Goal: Information Seeking & Learning: Check status

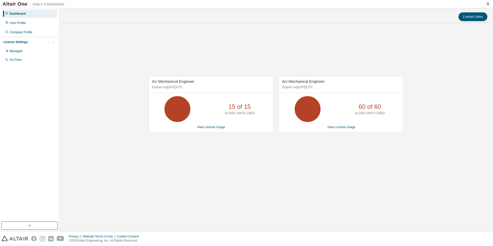
click at [352, 156] on div "AU Mechanical Engineer Expires on [DATE] UTC 15 of 15 ALTAIR UNITS USED View Li…" at bounding box center [276, 107] width 428 height 160
click at [340, 128] on link "View License Usage" at bounding box center [341, 127] width 28 height 4
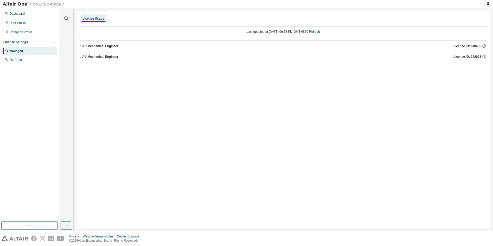
click at [94, 45] on div "AU Mechanical Engineer" at bounding box center [100, 46] width 36 height 4
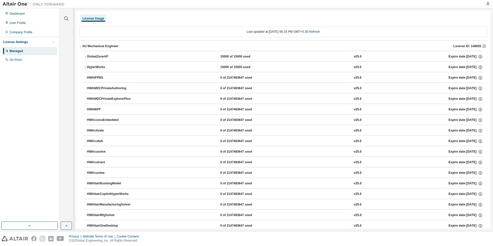
click at [86, 56] on icon "button" at bounding box center [85, 56] width 3 height 3
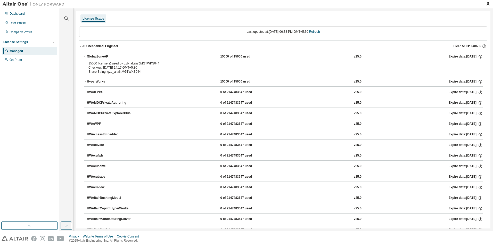
click at [96, 54] on div "GlobalZoneAP" at bounding box center [110, 56] width 46 height 5
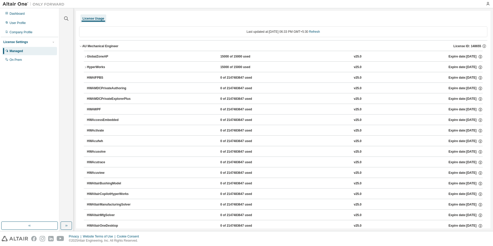
click at [82, 46] on div "AU Mechanical Engineer" at bounding box center [100, 46] width 36 height 4
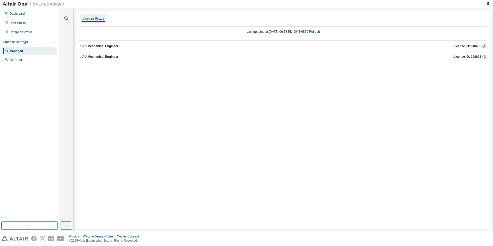
click at [83, 56] on div "AU Mechanical Engineer" at bounding box center [100, 57] width 36 height 4
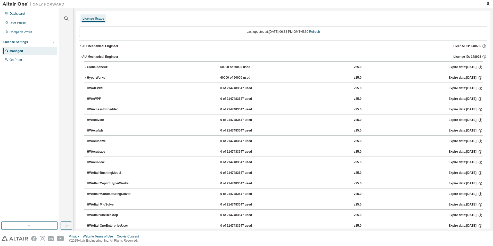
click at [91, 66] on div "GlobalZoneAP" at bounding box center [110, 67] width 46 height 5
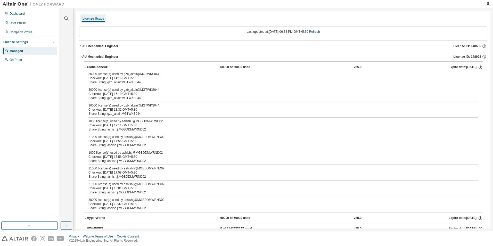
click at [91, 66] on div "GlobalZoneAP" at bounding box center [110, 67] width 46 height 5
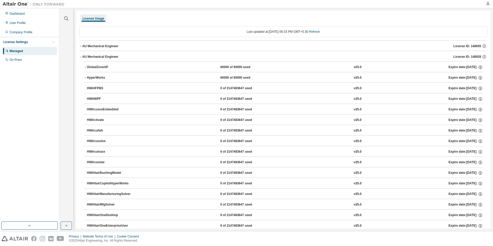
click at [21, 50] on div "Managed" at bounding box center [16, 51] width 13 height 4
click at [91, 19] on div "License Usage" at bounding box center [93, 18] width 22 height 4
click at [81, 56] on icon "button" at bounding box center [80, 56] width 3 height 3
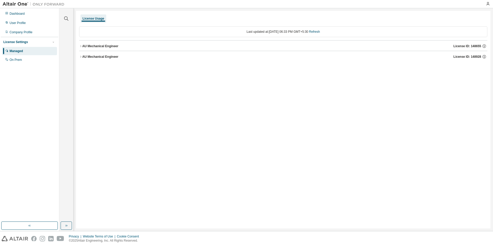
click at [80, 46] on icon "button" at bounding box center [80, 46] width 3 height 3
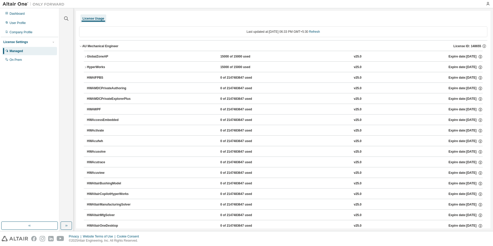
click at [85, 55] on button "GlobalZoneAP 15000 of 15000 used v25.0 Expire date: 2025-09-20" at bounding box center [283, 56] width 399 height 11
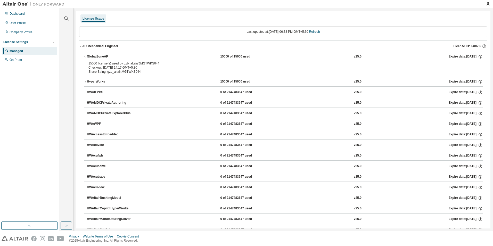
click at [82, 46] on div "AU Mechanical Engineer" at bounding box center [100, 46] width 36 height 4
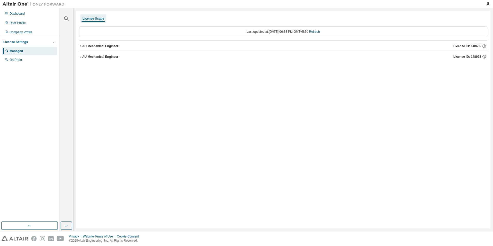
click at [82, 58] on button "AU Mechanical Engineer License ID: 148928" at bounding box center [283, 56] width 408 height 11
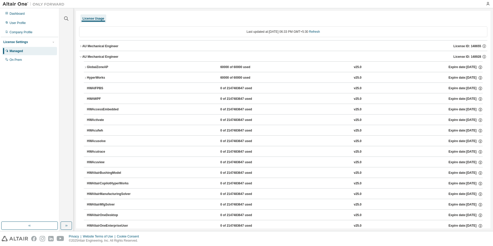
click at [85, 67] on icon "button" at bounding box center [85, 67] width 3 height 3
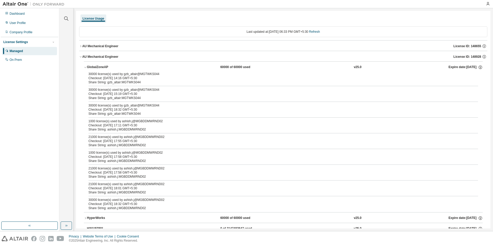
click at [80, 55] on icon "button" at bounding box center [80, 56] width 3 height 3
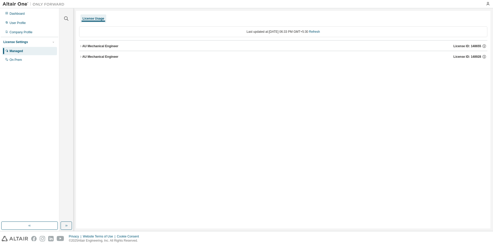
click at [81, 47] on icon "button" at bounding box center [80, 46] width 3 height 3
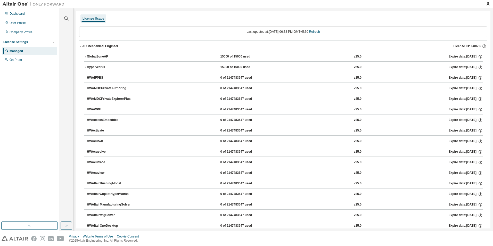
click at [81, 47] on icon "button" at bounding box center [80, 46] width 3 height 3
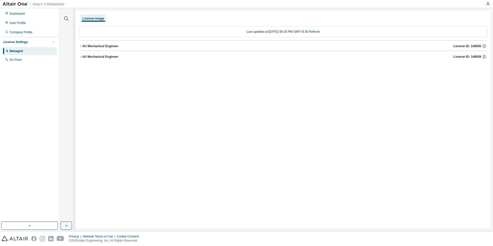
click at [18, 52] on div "Managed" at bounding box center [16, 51] width 13 height 4
click at [88, 47] on div "AU Mechanical Engineer" at bounding box center [100, 46] width 36 height 4
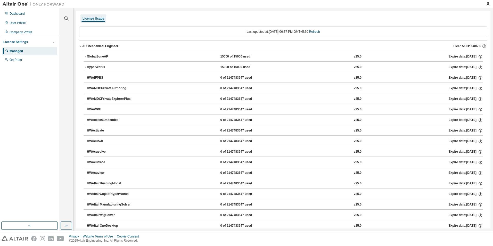
click at [88, 57] on div "GlobalZoneAP" at bounding box center [110, 56] width 46 height 5
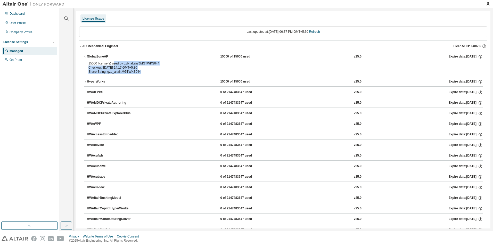
drag, startPoint x: 138, startPoint y: 72, endPoint x: 109, endPoint y: 62, distance: 31.0
click at [109, 62] on div "15000 license(s) used by gzb_altair@MGTWKS044 Checkout: 2025-09-02 14:17 GMT+5:…" at bounding box center [276, 67] width 377 height 12
drag, startPoint x: 109, startPoint y: 62, endPoint x: 172, endPoint y: 65, distance: 63.2
click at [172, 65] on div "15000 license(s) used by gzb_altair@MGTWKS044" at bounding box center [276, 63] width 377 height 4
drag, startPoint x: 139, startPoint y: 72, endPoint x: 95, endPoint y: 60, distance: 45.5
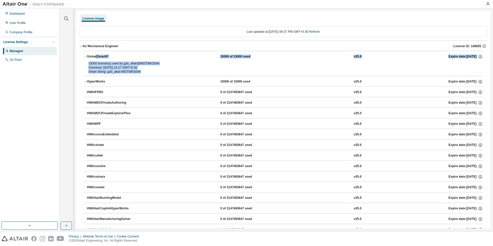
click at [95, 60] on div "GlobalZoneAP 15000 of 15000 used v25.0 Expire date: 2025-09-20 15000 license(s)…" at bounding box center [283, 63] width 399 height 25
drag, startPoint x: 95, startPoint y: 60, endPoint x: 167, endPoint y: 68, distance: 72.4
click at [167, 68] on div "Checkout: 2025-09-02 14:17 GMT+5:30" at bounding box center [276, 67] width 377 height 4
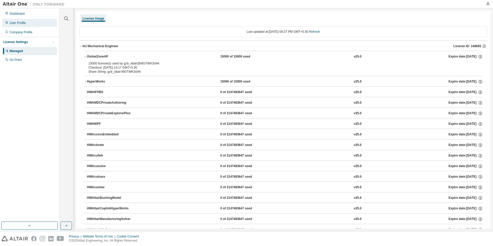
click at [24, 25] on div "User Profile" at bounding box center [18, 23] width 16 height 4
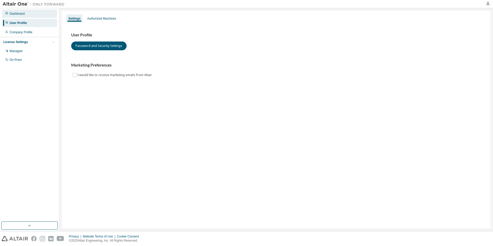
click at [15, 15] on div "Dashboard" at bounding box center [17, 14] width 15 height 4
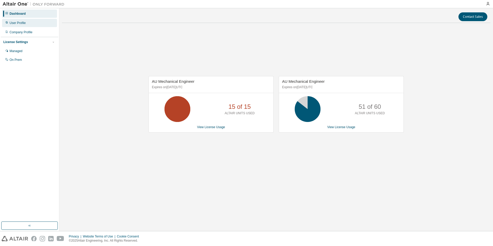
click at [15, 24] on div "User Profile" at bounding box center [18, 23] width 16 height 4
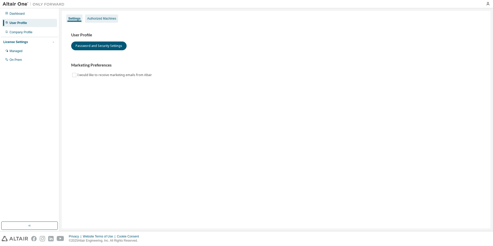
click at [108, 20] on div "Authorized Machines" at bounding box center [101, 18] width 29 height 4
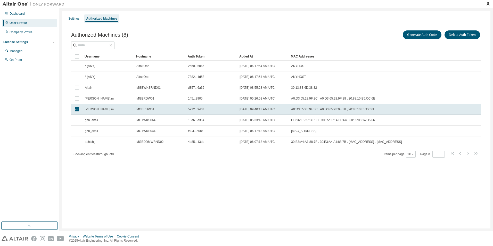
click at [253, 172] on div "Settings Authorized Machines Authorized Machines (8) Generate Auth Code Delete …" at bounding box center [276, 119] width 428 height 217
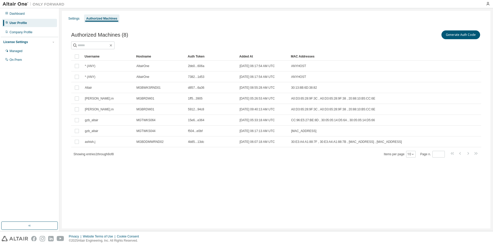
click at [128, 169] on div "Authorized Machines (8) Generate Auth Code Clear Load Save Save As Field Operat…" at bounding box center [276, 97] width 422 height 148
click at [184, 184] on div "Settings Authorized Machines Authorized Machines (8) Generate Auth Code Clear L…" at bounding box center [276, 119] width 428 height 217
click at [23, 12] on div "Dashboard" at bounding box center [17, 14] width 15 height 4
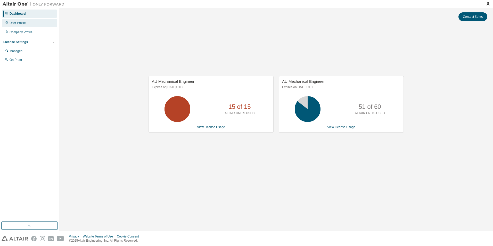
click at [12, 24] on div "User Profile" at bounding box center [18, 23] width 16 height 4
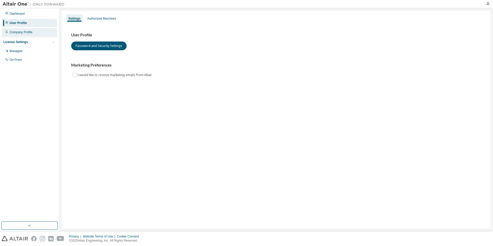
click at [18, 33] on div "Company Profile" at bounding box center [21, 32] width 23 height 4
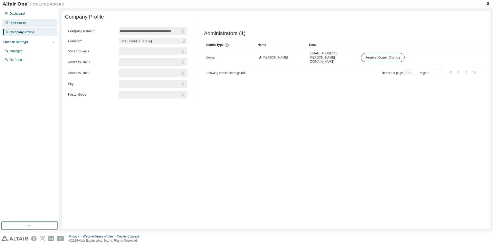
click at [11, 24] on div "User Profile" at bounding box center [18, 23] width 16 height 4
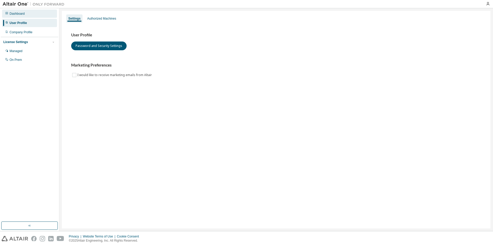
click at [25, 15] on div "Dashboard" at bounding box center [29, 14] width 55 height 8
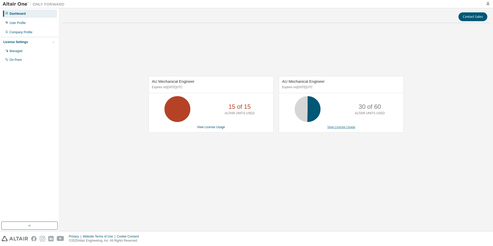
click at [350, 129] on link "View License Usage" at bounding box center [341, 127] width 28 height 4
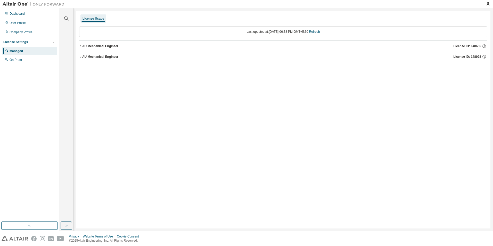
click at [98, 58] on div "AU Mechanical Engineer" at bounding box center [100, 57] width 36 height 4
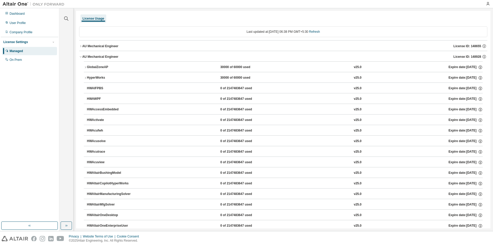
click at [86, 77] on icon "button" at bounding box center [85, 77] width 3 height 3
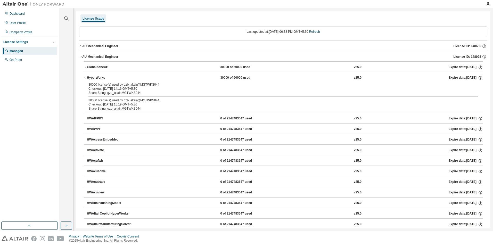
click at [86, 79] on icon "button" at bounding box center [85, 77] width 3 height 3
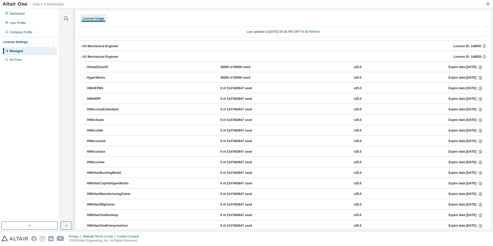
click at [87, 67] on div "GlobalZoneAP" at bounding box center [110, 67] width 46 height 5
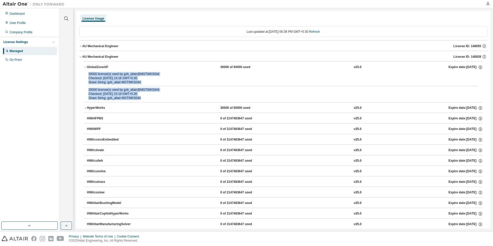
drag, startPoint x: 140, startPoint y: 97, endPoint x: 87, endPoint y: 74, distance: 58.4
click at [87, 74] on div "30000 license(s) used by gzb_altair@MGTWKS044 Checkout: 2025-09-02 14:16 GMT+5:…" at bounding box center [283, 87] width 399 height 30
drag, startPoint x: 87, startPoint y: 74, endPoint x: 85, endPoint y: 68, distance: 6.8
click at [85, 68] on icon "button" at bounding box center [85, 67] width 3 height 3
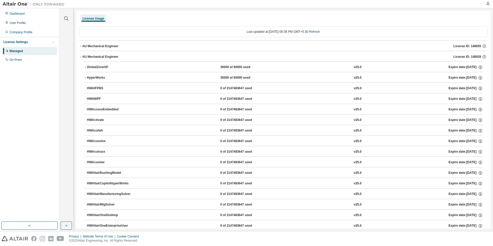
click at [86, 77] on icon "button" at bounding box center [85, 77] width 3 height 3
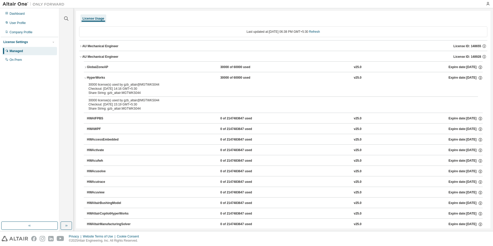
click at [86, 77] on icon "button" at bounding box center [85, 77] width 3 height 3
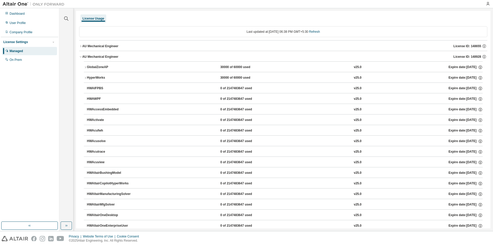
click at [86, 78] on icon "button" at bounding box center [85, 77] width 3 height 3
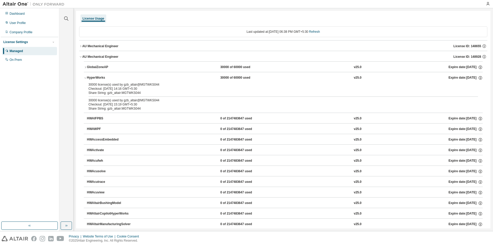
click at [85, 67] on icon "button" at bounding box center [85, 67] width 3 height 3
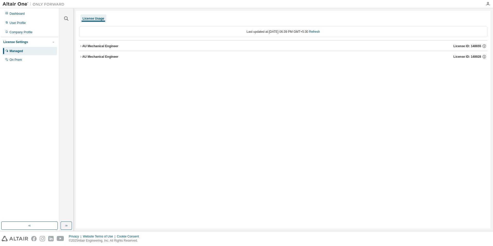
click at [100, 58] on div "AU Mechanical Engineer" at bounding box center [100, 57] width 36 height 4
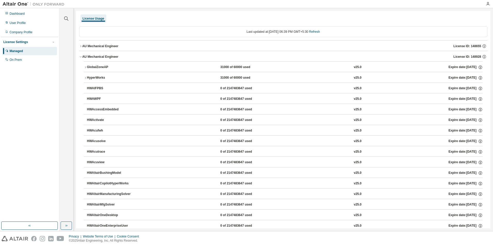
click at [92, 66] on div "GlobalZoneAP" at bounding box center [110, 67] width 46 height 5
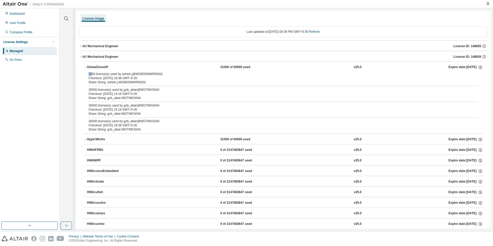
drag, startPoint x: 89, startPoint y: 74, endPoint x: 93, endPoint y: 74, distance: 3.6
click at [93, 74] on div "1000 license(s) used by ashish.j@MGBDDMWRND02" at bounding box center [276, 74] width 377 height 4
click at [156, 81] on div "Share String: ashish.j:MGBDDMWRND02" at bounding box center [276, 82] width 377 height 4
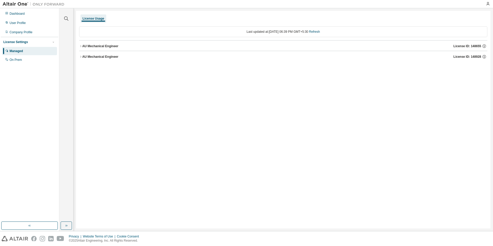
click at [97, 56] on div "AU Mechanical Engineer" at bounding box center [100, 57] width 36 height 4
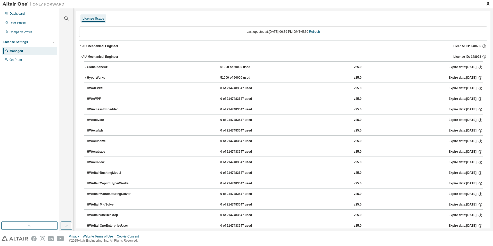
click at [88, 66] on div "GlobalZoneAP" at bounding box center [110, 67] width 46 height 5
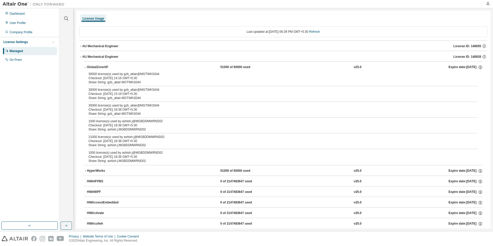
click at [88, 121] on div "30000 license(s) used by gzb_altair@MGTWKS044 Checkout: 2025-09-02 14:16 GMT+5:…" at bounding box center [283, 118] width 399 height 93
click at [92, 122] on div "1000 license(s) used by ashish.j@MGBDDMWRND02" at bounding box center [276, 121] width 377 height 4
click at [91, 138] on div "21000 license(s) used by ashish.j@MGBDDMWRND02" at bounding box center [276, 137] width 377 height 4
drag, startPoint x: 88, startPoint y: 121, endPoint x: 116, endPoint y: 124, distance: 28.2
click at [116, 124] on div "30000 license(s) used by gzb_altair@MGTWKS044 Checkout: 2025-09-02 14:16 GMT+5:…" at bounding box center [283, 118] width 399 height 93
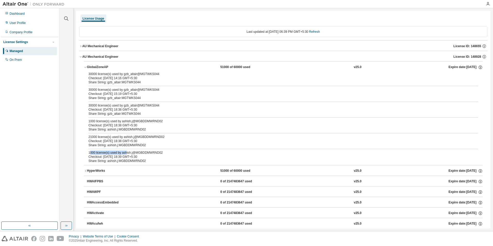
drag, startPoint x: 116, startPoint y: 124, endPoint x: 125, endPoint y: 153, distance: 30.6
click at [125, 153] on div "1000 license(s) used by ashish.j@MGBDDMWRND02" at bounding box center [276, 152] width 377 height 4
drag, startPoint x: 125, startPoint y: 153, endPoint x: 135, endPoint y: 137, distance: 18.3
click at [135, 137] on div "21000 license(s) used by ashish.j@MGBDDMWRND02" at bounding box center [276, 137] width 377 height 4
drag, startPoint x: 135, startPoint y: 137, endPoint x: 145, endPoint y: 144, distance: 11.7
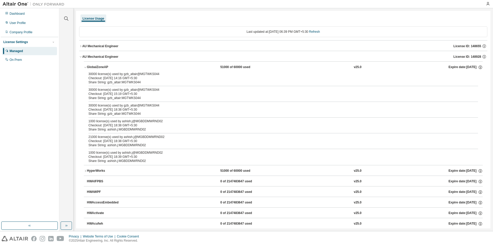
click at [145, 144] on div "Share String: ashish.j:MGBDDMWRND02" at bounding box center [276, 145] width 377 height 4
drag, startPoint x: 88, startPoint y: 137, endPoint x: 91, endPoint y: 138, distance: 3.7
click at [91, 138] on div "30000 license(s) used by gzb_altair@MGTWKS044 Checkout: 2025-09-02 14:16 GMT+5:…" at bounding box center [283, 118] width 399 height 93
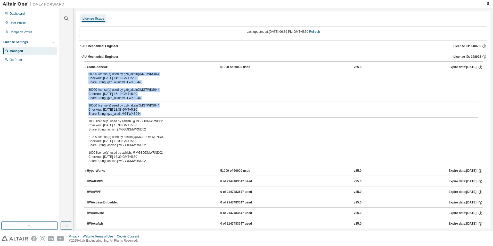
drag, startPoint x: 89, startPoint y: 74, endPoint x: 138, endPoint y: 113, distance: 62.5
click at [138, 113] on div "30000 license(s) used by gzb_altair@MGTWKS044 Checkout: 2025-09-02 14:16 GMT+5:…" at bounding box center [283, 118] width 399 height 93
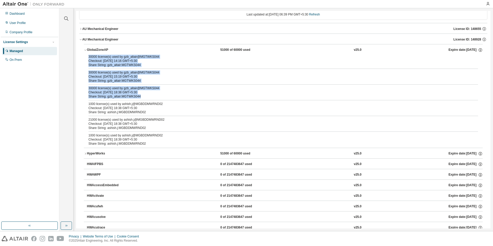
scroll to position [26, 0]
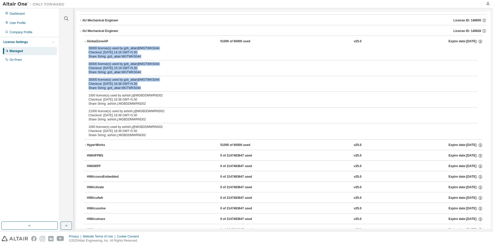
click at [89, 144] on div "HyperWorks" at bounding box center [110, 145] width 46 height 5
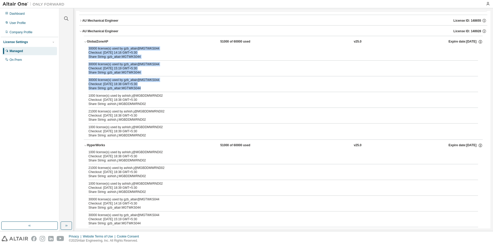
scroll to position [0, 0]
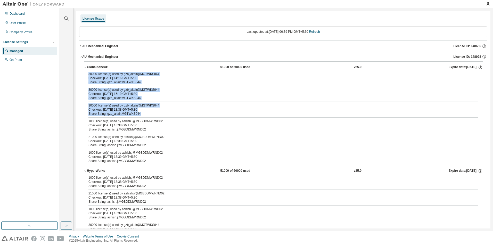
drag, startPoint x: 110, startPoint y: 76, endPoint x: 315, endPoint y: 87, distance: 205.6
click at [315, 87] on div "30000 license(s) used by gzb_altair@MGTWKS044 Checkout: 2025-09-02 14:16 GMT+5:…" at bounding box center [283, 118] width 399 height 93
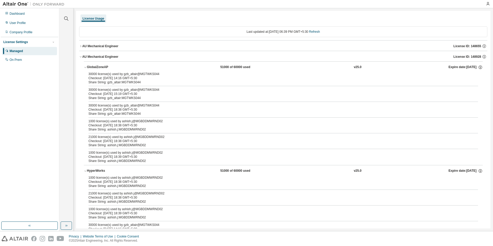
click at [160, 77] on div "Checkout: 2025-09-02 14:16 GMT+5:30" at bounding box center [276, 78] width 377 height 4
click at [145, 79] on div "Checkout: 2025-09-02 14:16 GMT+5:30" at bounding box center [276, 78] width 377 height 4
click at [81, 46] on icon "button" at bounding box center [80, 46] width 3 height 3
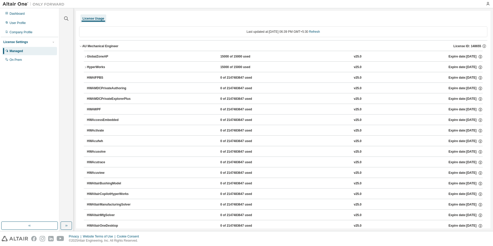
click at [81, 47] on icon "button" at bounding box center [80, 46] width 3 height 3
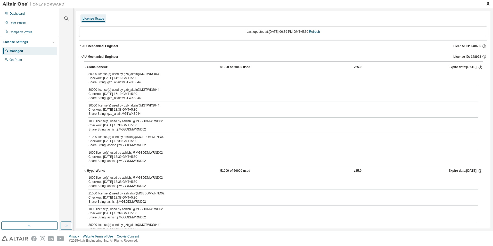
click at [81, 56] on icon "button" at bounding box center [80, 56] width 3 height 3
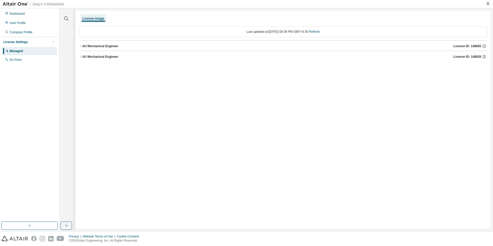
click at [82, 56] on icon "button" at bounding box center [80, 56] width 3 height 3
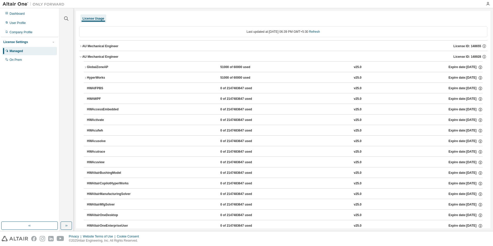
click at [88, 66] on div "GlobalZoneAP" at bounding box center [110, 67] width 46 height 5
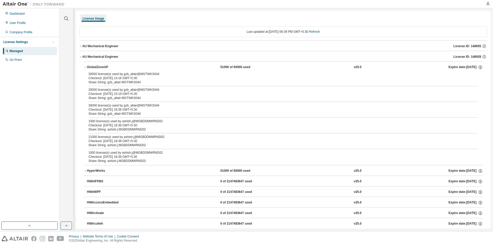
click at [280, 6] on div at bounding box center [274, 4] width 415 height 8
click at [347, 17] on div "License Usage" at bounding box center [283, 18] width 408 height 9
click at [93, 89] on div "30000 license(s) used by gzb_altair@MGTWKS044" at bounding box center [276, 90] width 377 height 4
click at [103, 96] on div "Share String: gzb_altair:MGTWKS044" at bounding box center [276, 98] width 377 height 4
drag, startPoint x: 122, startPoint y: 88, endPoint x: 120, endPoint y: 86, distance: 3.1
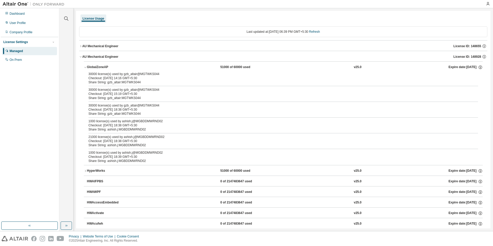
click at [120, 86] on div "30000 license(s) used by gzb_altair@MGTWKS044 Checkout: 2025-09-02 14:16 GMT+5:…" at bounding box center [283, 118] width 399 height 93
drag, startPoint x: 120, startPoint y: 86, endPoint x: 93, endPoint y: 70, distance: 31.3
click at [94, 68] on div "GlobalZoneAP" at bounding box center [110, 67] width 46 height 5
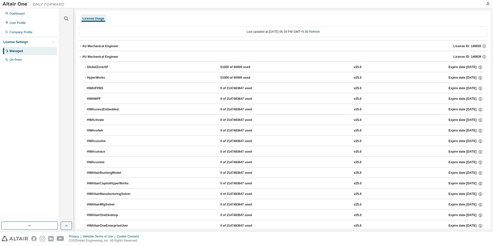
drag, startPoint x: 103, startPoint y: 87, endPoint x: 104, endPoint y: 93, distance: 5.9
click at [103, 91] on button "HWAIFPBS 0 of 2147483647 used v25.0 Expire date: 2025-10-01" at bounding box center [285, 88] width 396 height 11
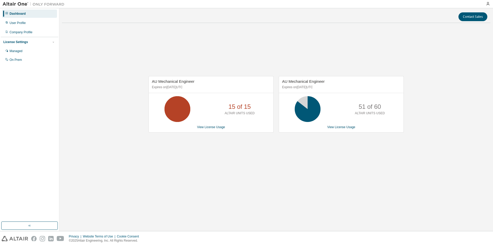
click at [11, 4] on img at bounding box center [35, 4] width 64 height 5
